Goal: Understand process/instructions

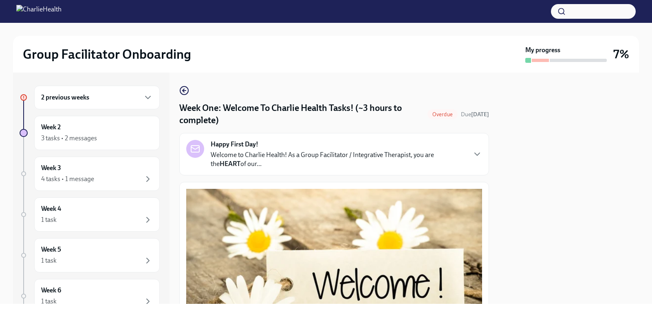
click at [120, 100] on div "2 previous weeks" at bounding box center [97, 97] width 112 height 10
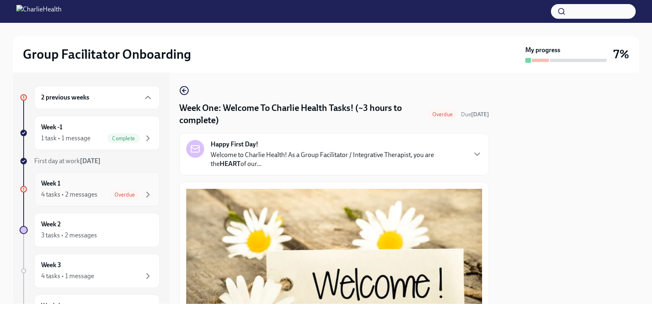
click at [124, 191] on span "Overdue" at bounding box center [125, 194] width 30 height 6
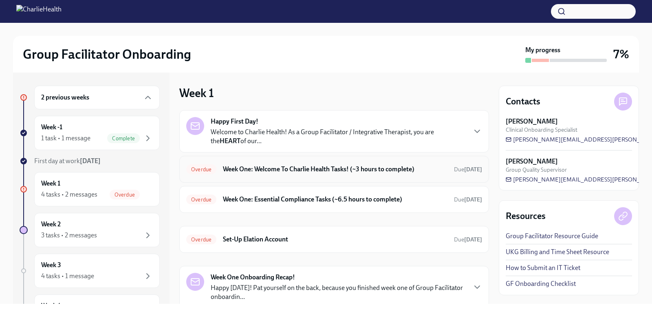
click at [276, 169] on h6 "Week One: Welcome To Charlie Health Tasks! (~3 hours to complete)" at bounding box center [335, 169] width 224 height 9
click at [205, 169] on span "Overdue" at bounding box center [201, 169] width 30 height 6
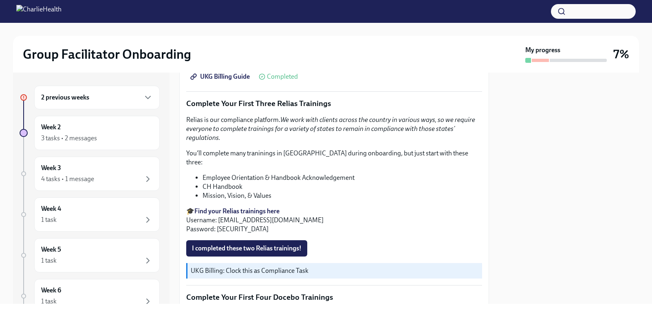
scroll to position [891, 0]
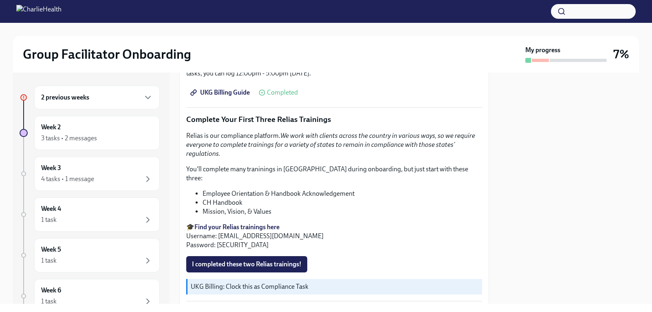
drag, startPoint x: 324, startPoint y: 226, endPoint x: 219, endPoint y: 223, distance: 104.3
click at [219, 223] on p "🎓 Find your Relias trainings here Username: [EMAIL_ADDRESS][DOMAIN_NAME] Passwo…" at bounding box center [334, 235] width 296 height 27
copy p "[EMAIL_ADDRESS][DOMAIN_NAME]"
drag, startPoint x: 242, startPoint y: 234, endPoint x: 216, endPoint y: 235, distance: 26.5
click at [216, 235] on p "🎓 Find your Relias trainings here Username: [EMAIL_ADDRESS][DOMAIN_NAME] Passwo…" at bounding box center [334, 235] width 296 height 27
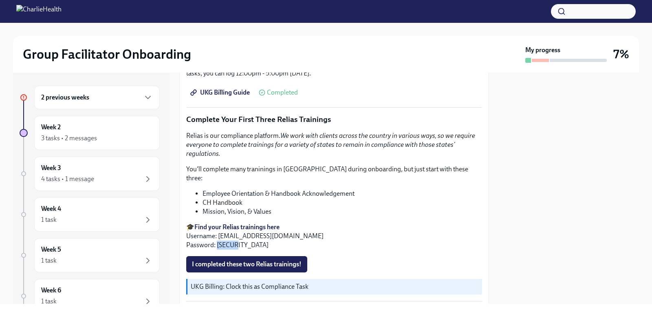
copy p "ch1234"
drag, startPoint x: 324, startPoint y: 227, endPoint x: 218, endPoint y: 219, distance: 105.7
click at [218, 222] on p "🎓 Find your Relias trainings here Username: [EMAIL_ADDRESS][DOMAIN_NAME] Passwo…" at bounding box center [334, 235] width 296 height 27
copy p "[EMAIL_ADDRESS][DOMAIN_NAME]"
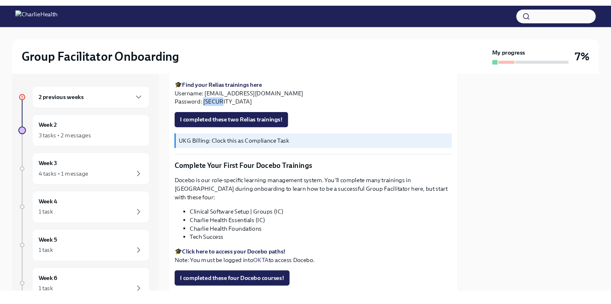
scroll to position [1053, 0]
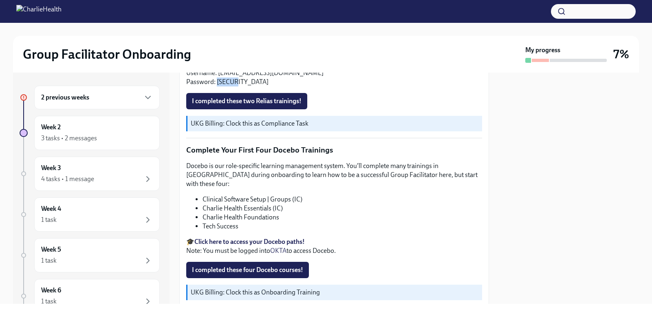
click at [233, 237] on strong "Click here to access your Docebo paths!" at bounding box center [249, 241] width 110 height 8
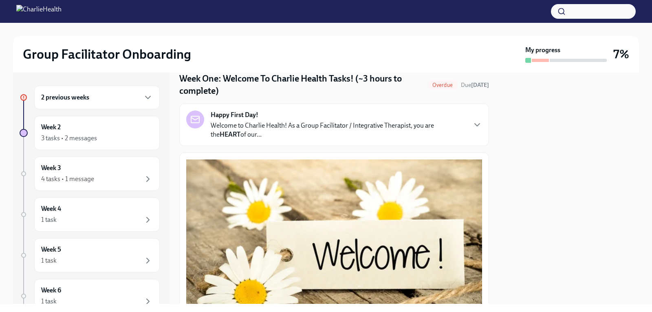
scroll to position [0, 0]
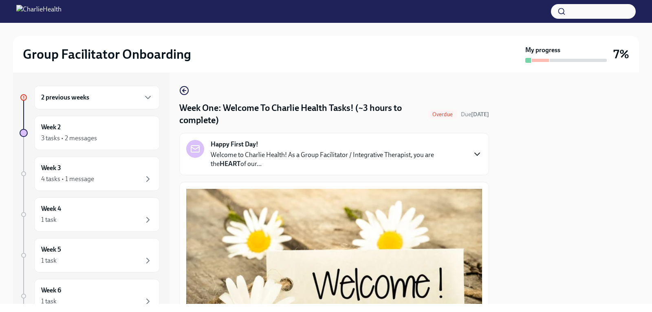
click at [474, 154] on icon "button" at bounding box center [476, 154] width 5 height 2
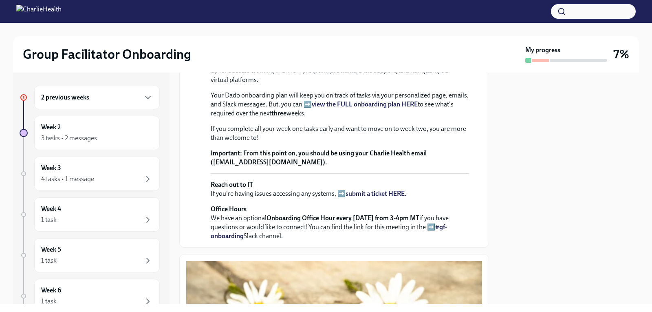
scroll to position [204, 0]
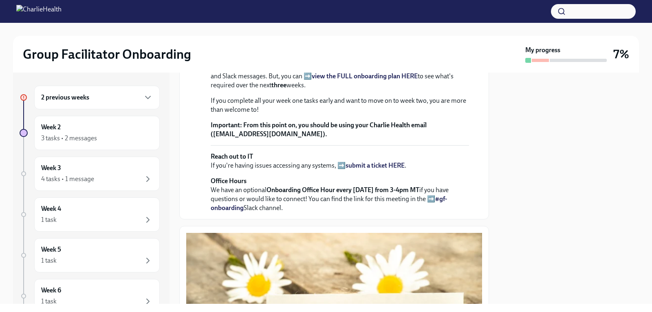
drag, startPoint x: 301, startPoint y: 88, endPoint x: 410, endPoint y: 92, distance: 110.0
copy p "Group Facilitator / Integrative Therapist"
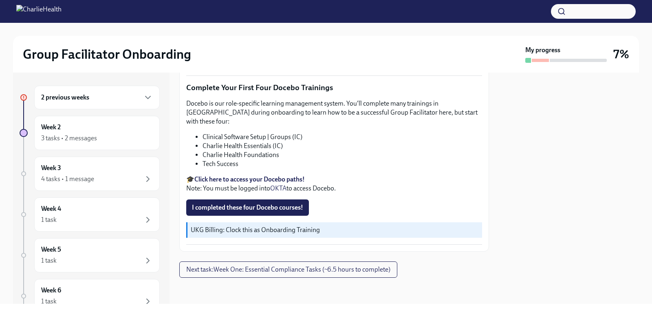
scroll to position [1448, 0]
